Goal: Navigation & Orientation: Find specific page/section

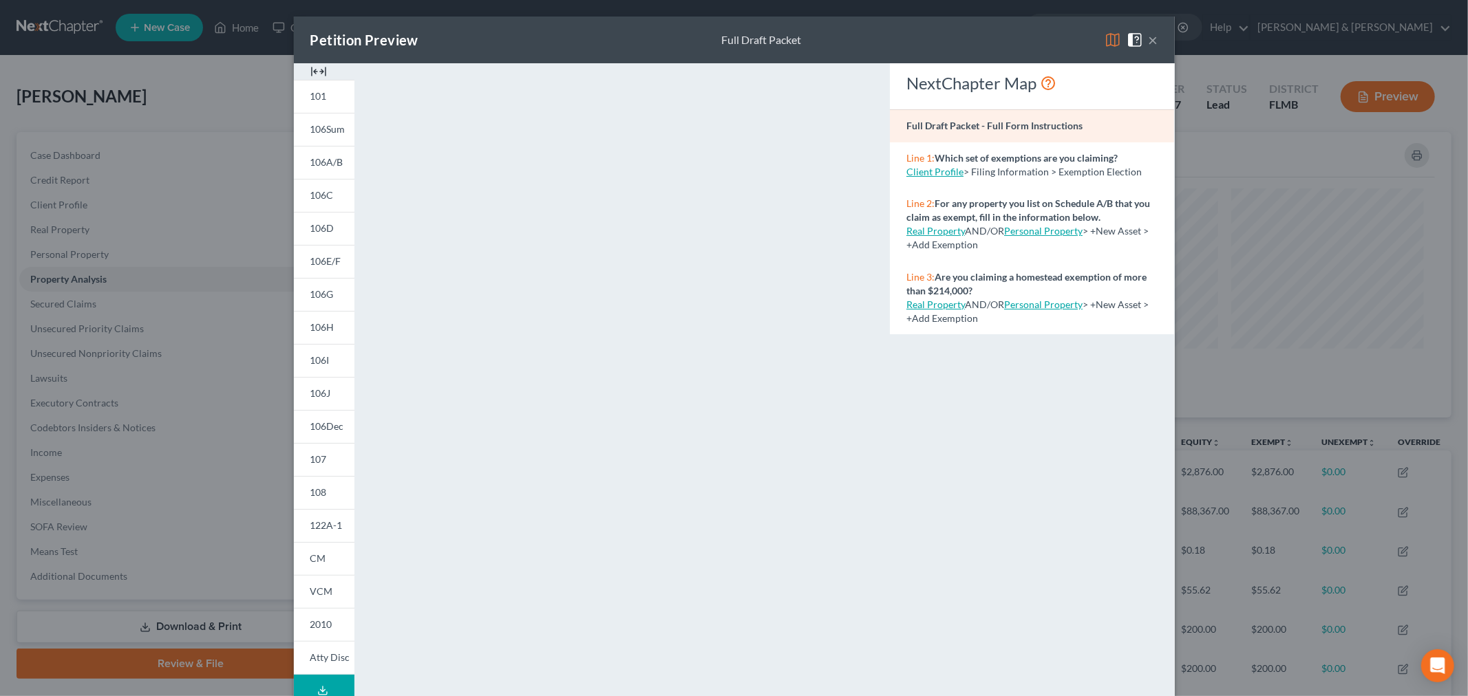
click at [1149, 32] on button "×" at bounding box center [1154, 40] width 10 height 17
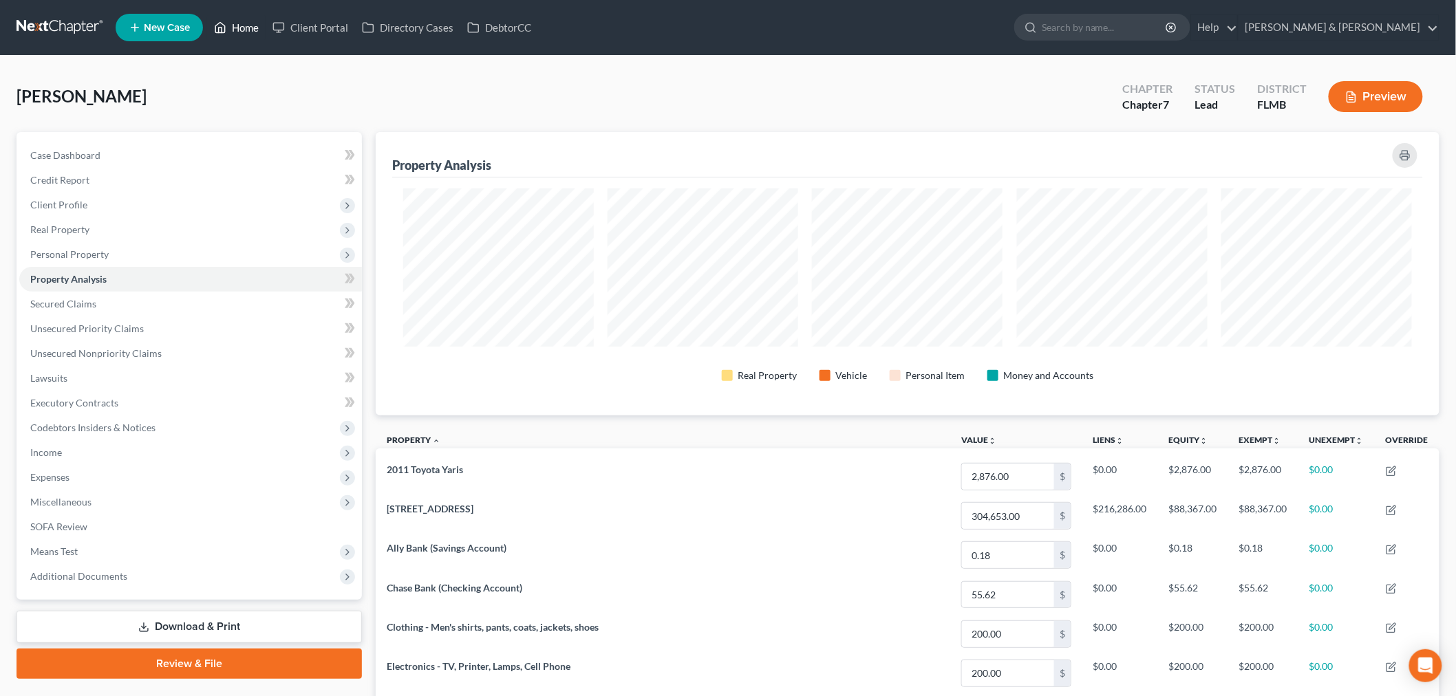
click at [234, 17] on link "Home" at bounding box center [236, 27] width 58 height 25
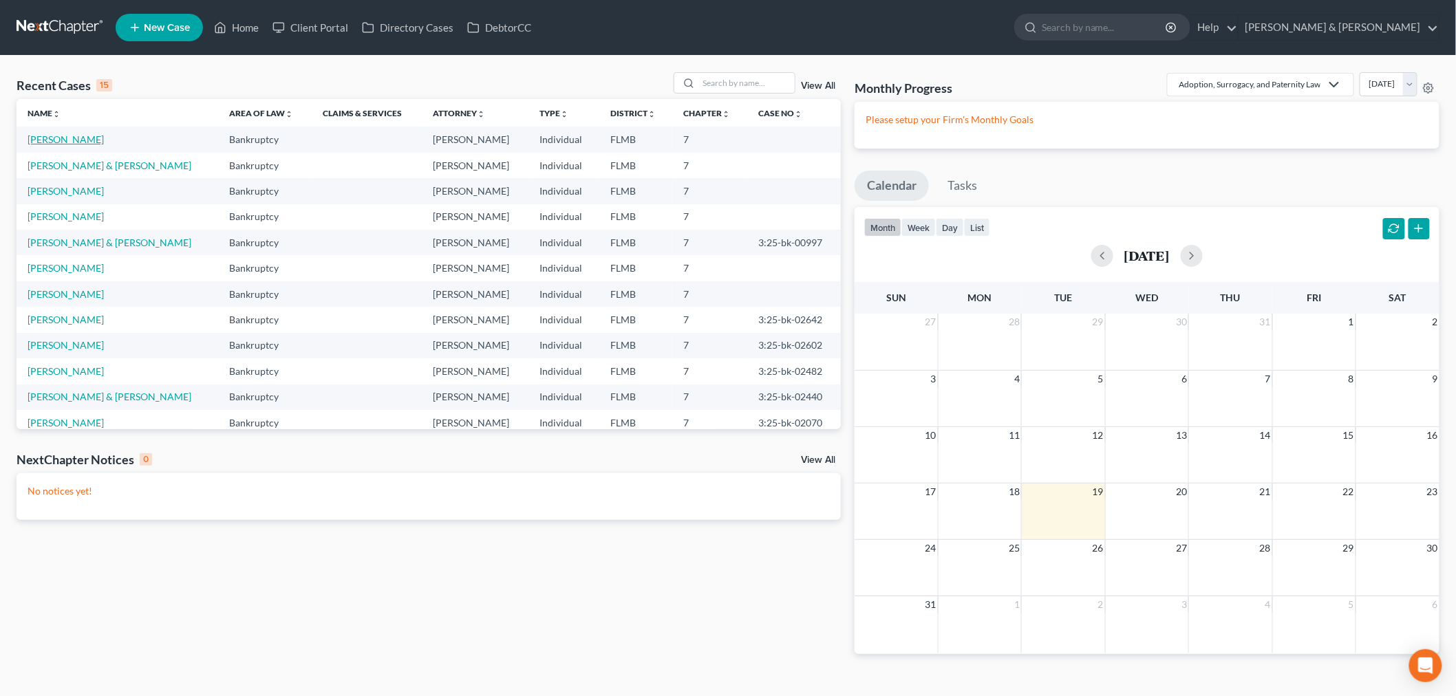
click at [102, 136] on link "[PERSON_NAME]" at bounding box center [66, 140] width 76 height 12
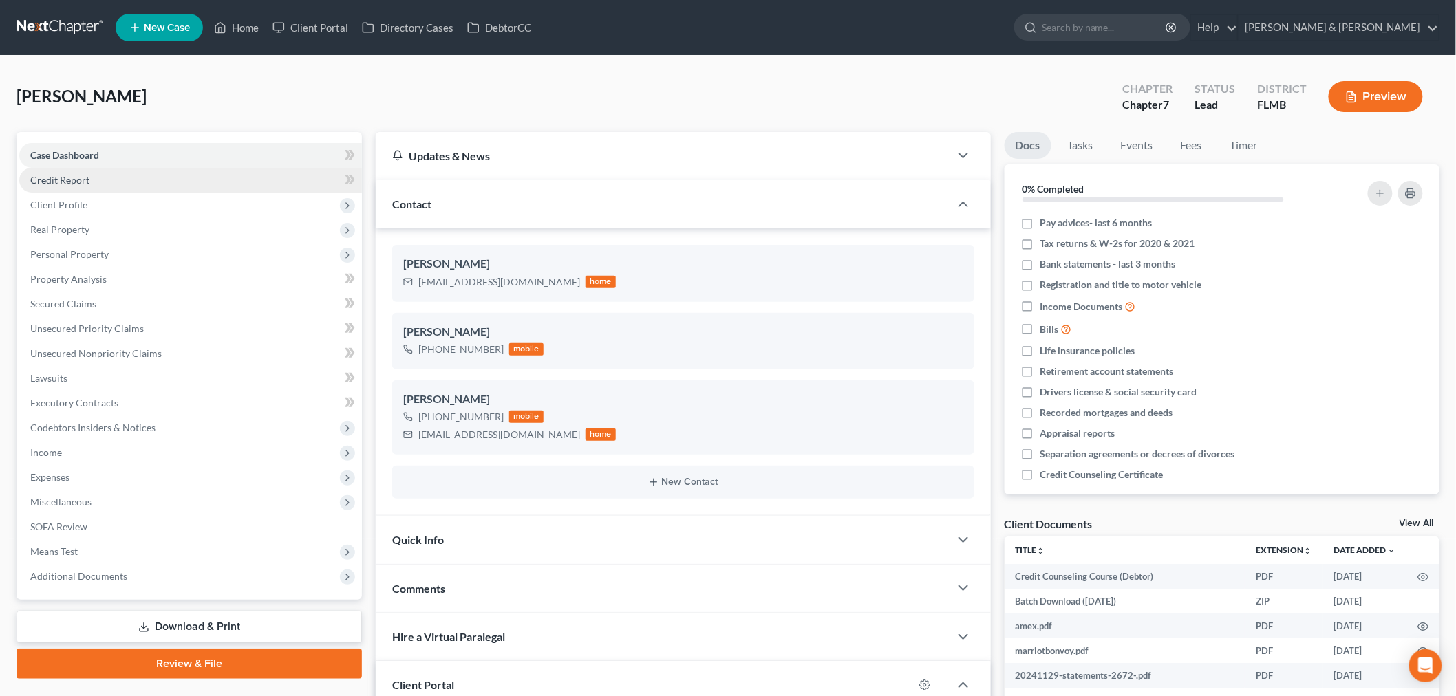
click at [117, 177] on link "Credit Report" at bounding box center [190, 180] width 343 height 25
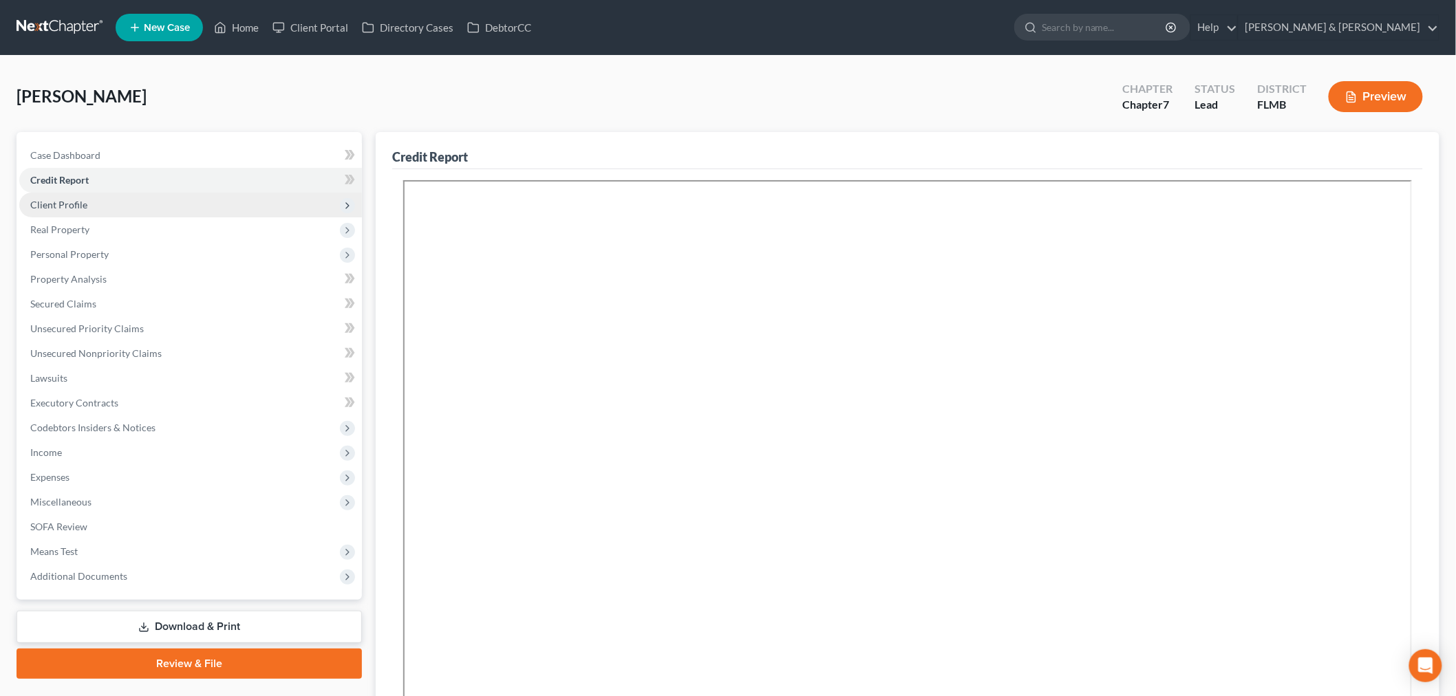
click at [108, 198] on span "Client Profile" at bounding box center [190, 205] width 343 height 25
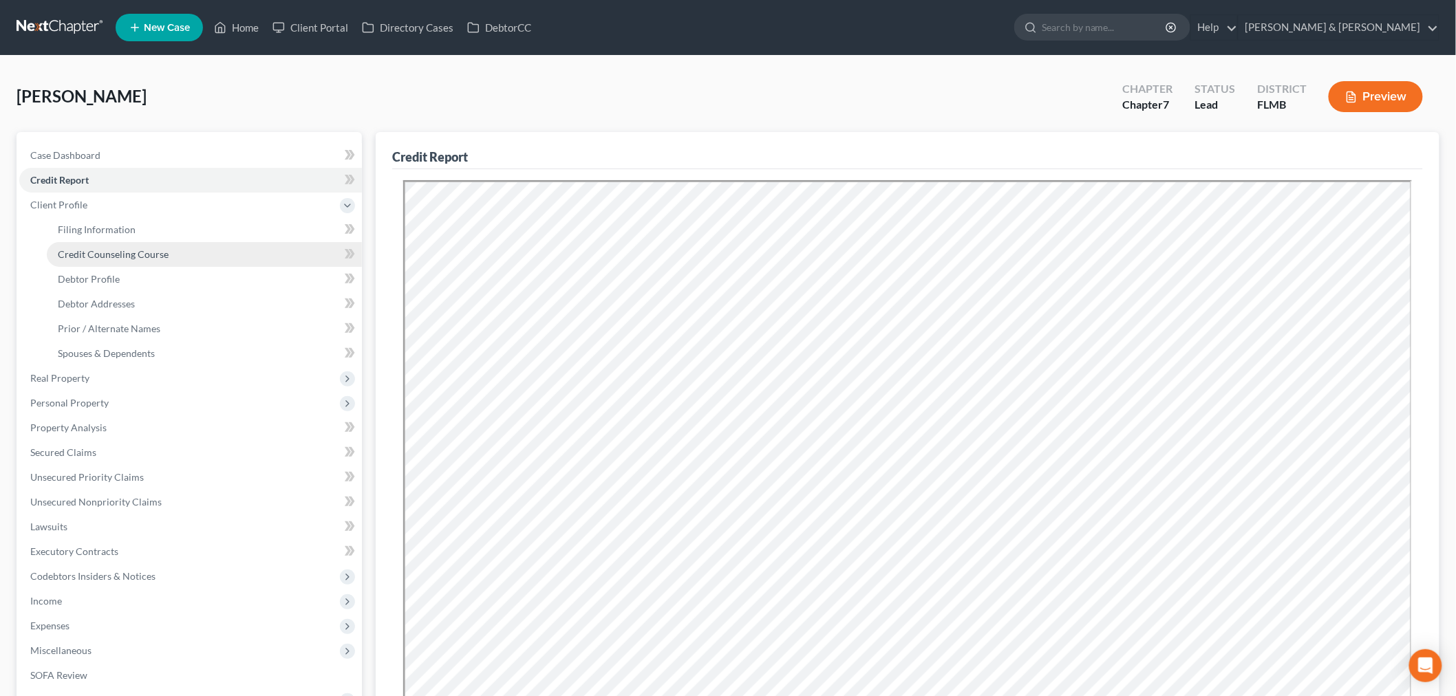
click at [111, 257] on span "Credit Counseling Course" at bounding box center [113, 254] width 111 height 12
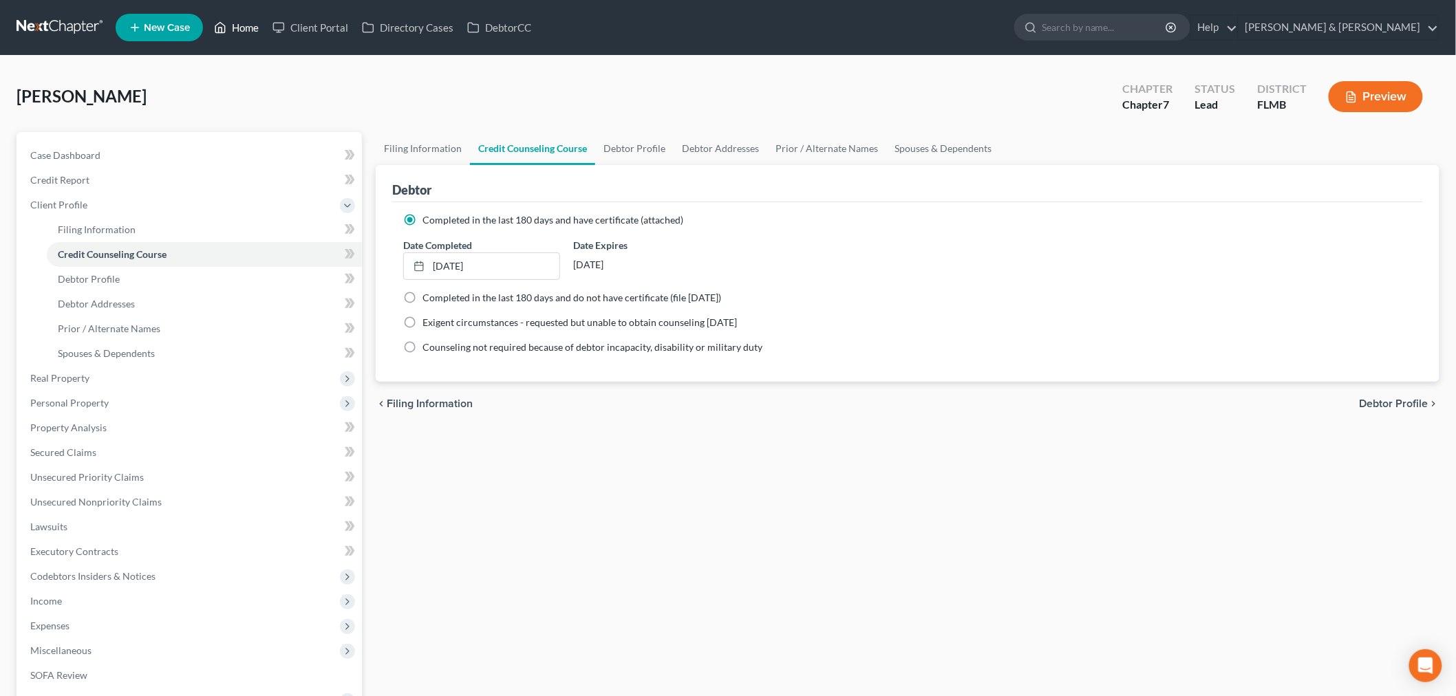
click at [225, 25] on icon at bounding box center [221, 28] width 10 height 10
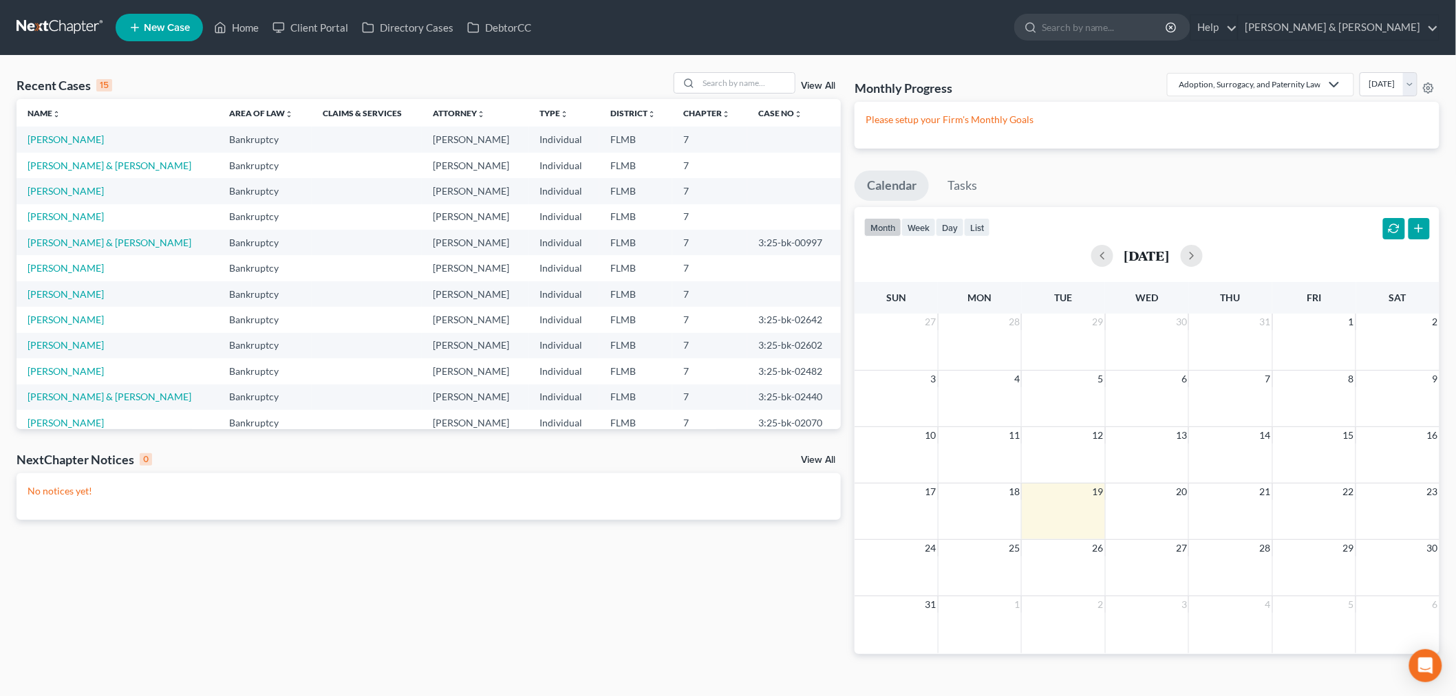
click at [83, 157] on td "[PERSON_NAME] & [PERSON_NAME]" at bounding box center [118, 165] width 202 height 25
click at [87, 168] on link "[PERSON_NAME] & [PERSON_NAME]" at bounding box center [110, 166] width 164 height 12
